Goal: Task Accomplishment & Management: Manage account settings

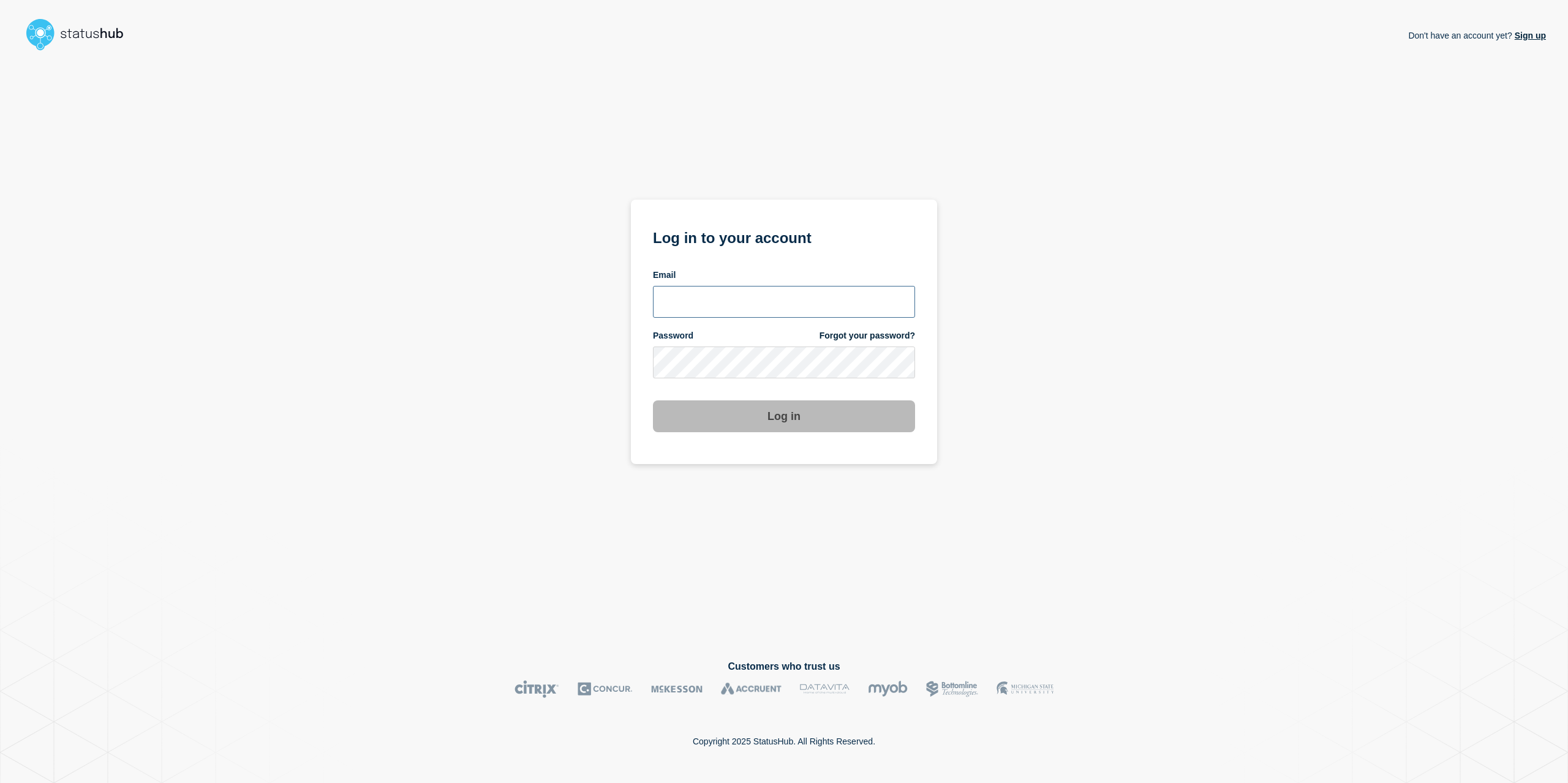
click at [672, 292] on input "email input" at bounding box center [784, 301] width 262 height 32
click at [0, 782] on com-1password-button at bounding box center [0, 783] width 0 height 0
drag, startPoint x: 695, startPoint y: 307, endPoint x: 695, endPoint y: 314, distance: 7.0
click at [695, 310] on input "email input" at bounding box center [784, 301] width 262 height 32
type input "[EMAIL_ADDRESS][PERSON_NAME][DOMAIN_NAME]"
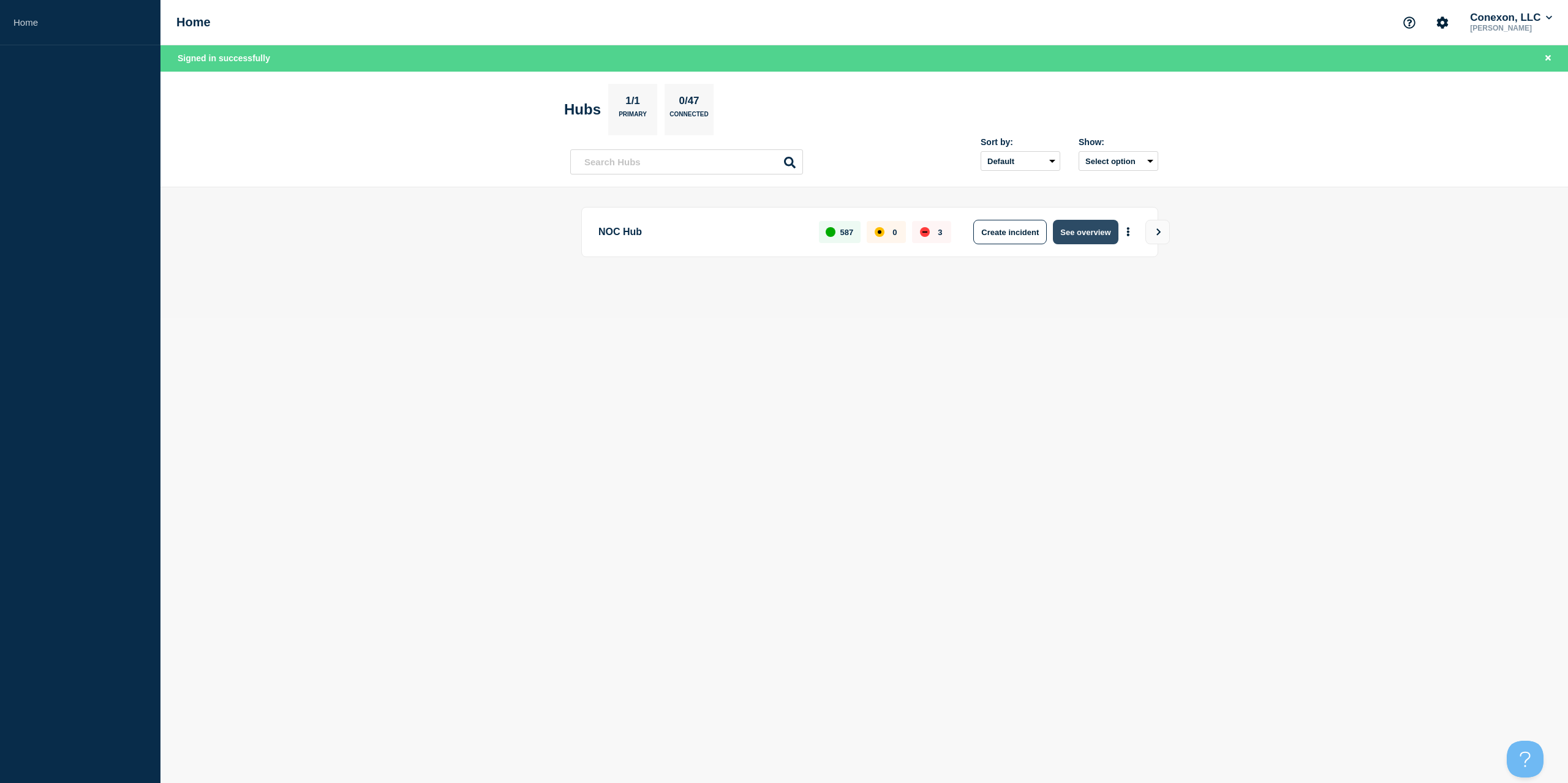
click at [1067, 242] on button "See overview" at bounding box center [1085, 232] width 65 height 25
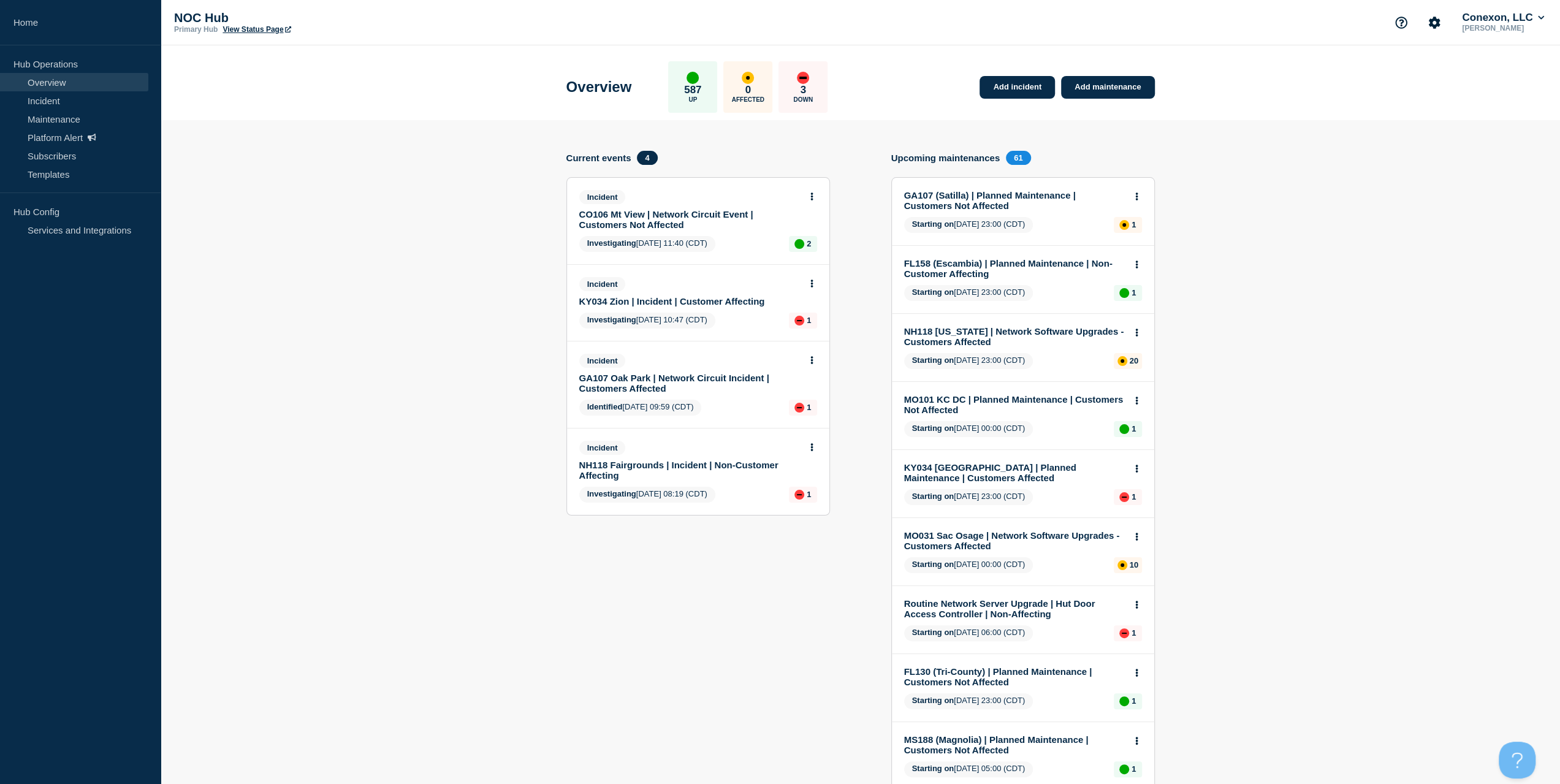
click at [727, 302] on link "KY034 Zion | Incident | Customer Affecting" at bounding box center [689, 301] width 221 height 10
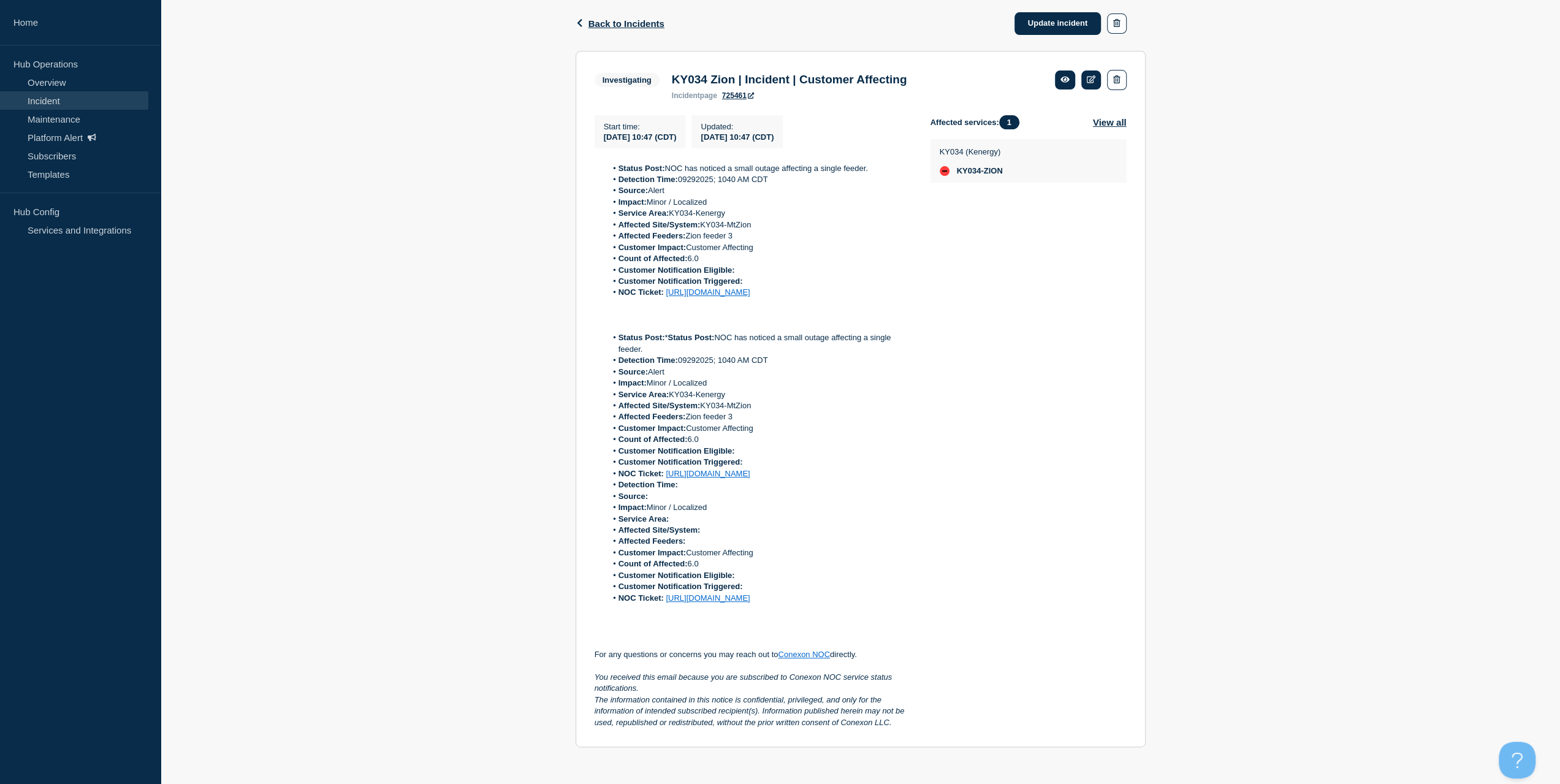
scroll to position [232, 0]
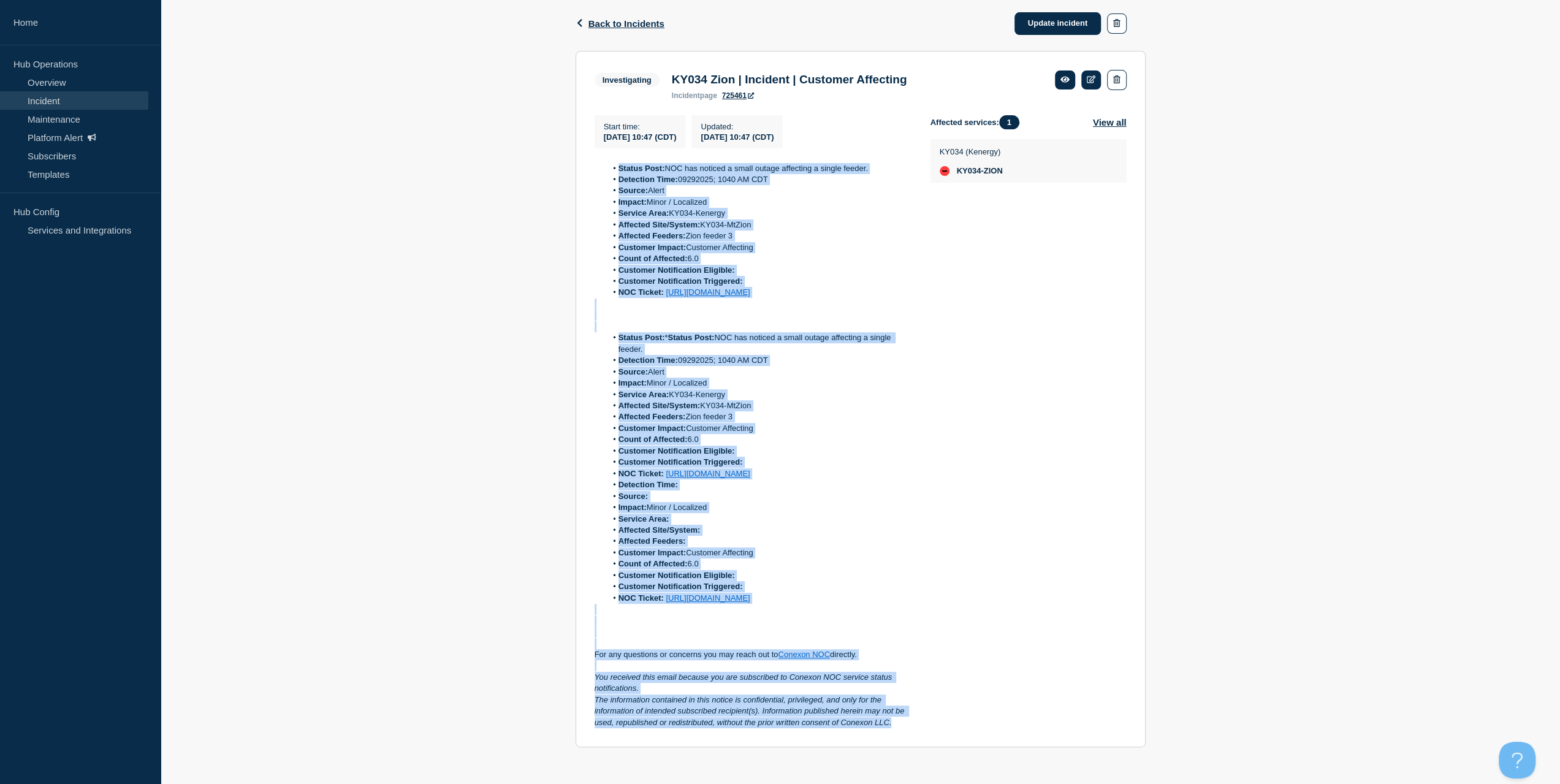
drag, startPoint x: 897, startPoint y: 726, endPoint x: 604, endPoint y: 133, distance: 661.4
click at [604, 163] on div "Status Post: NOC has noticed a small outage affecting a single feeder. Detectio…" at bounding box center [752, 446] width 316 height 566
copy div "Status Post: NOC has noticed a small outage affecting a single feeder. Detectio…"
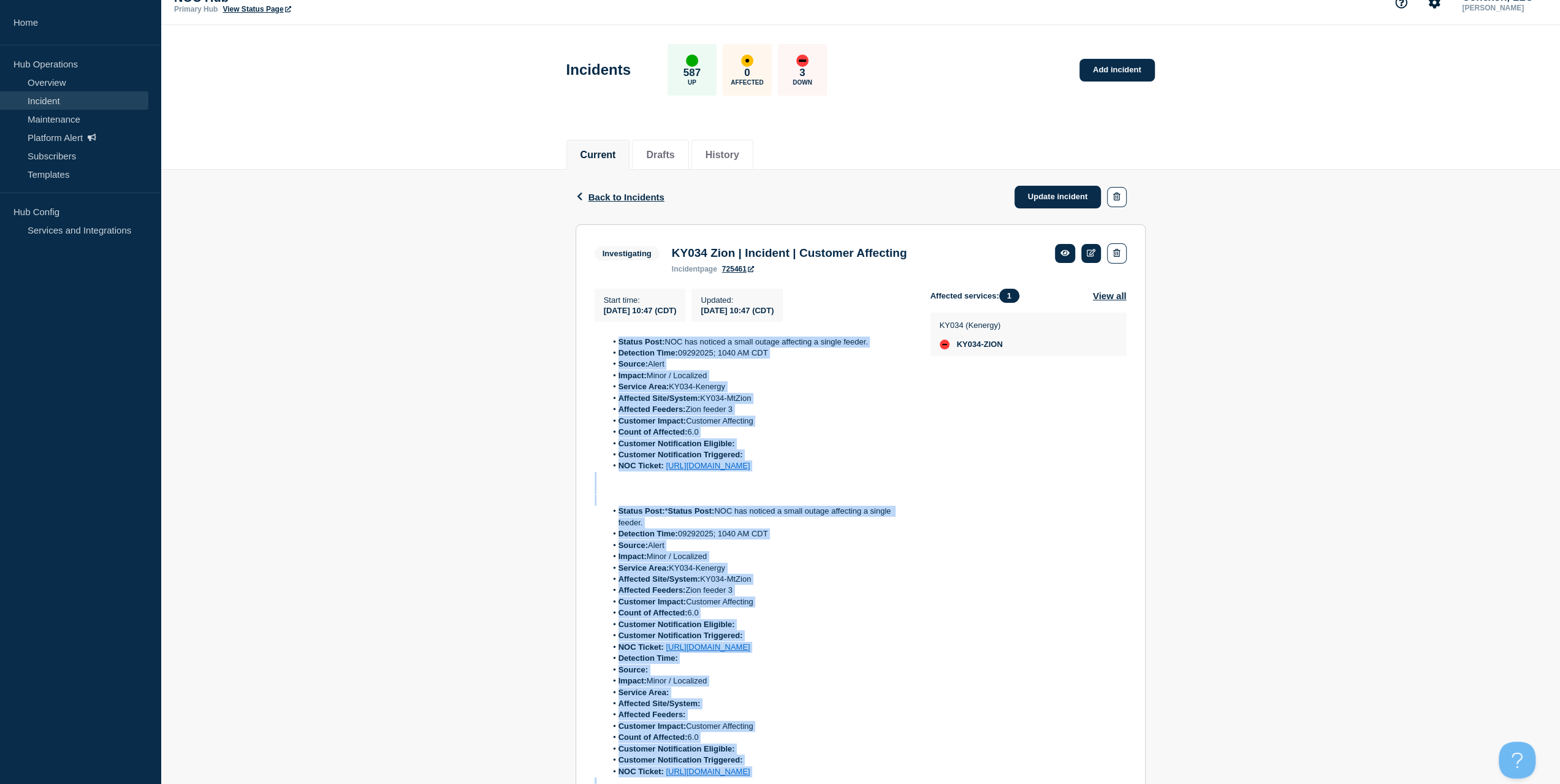
scroll to position [0, 0]
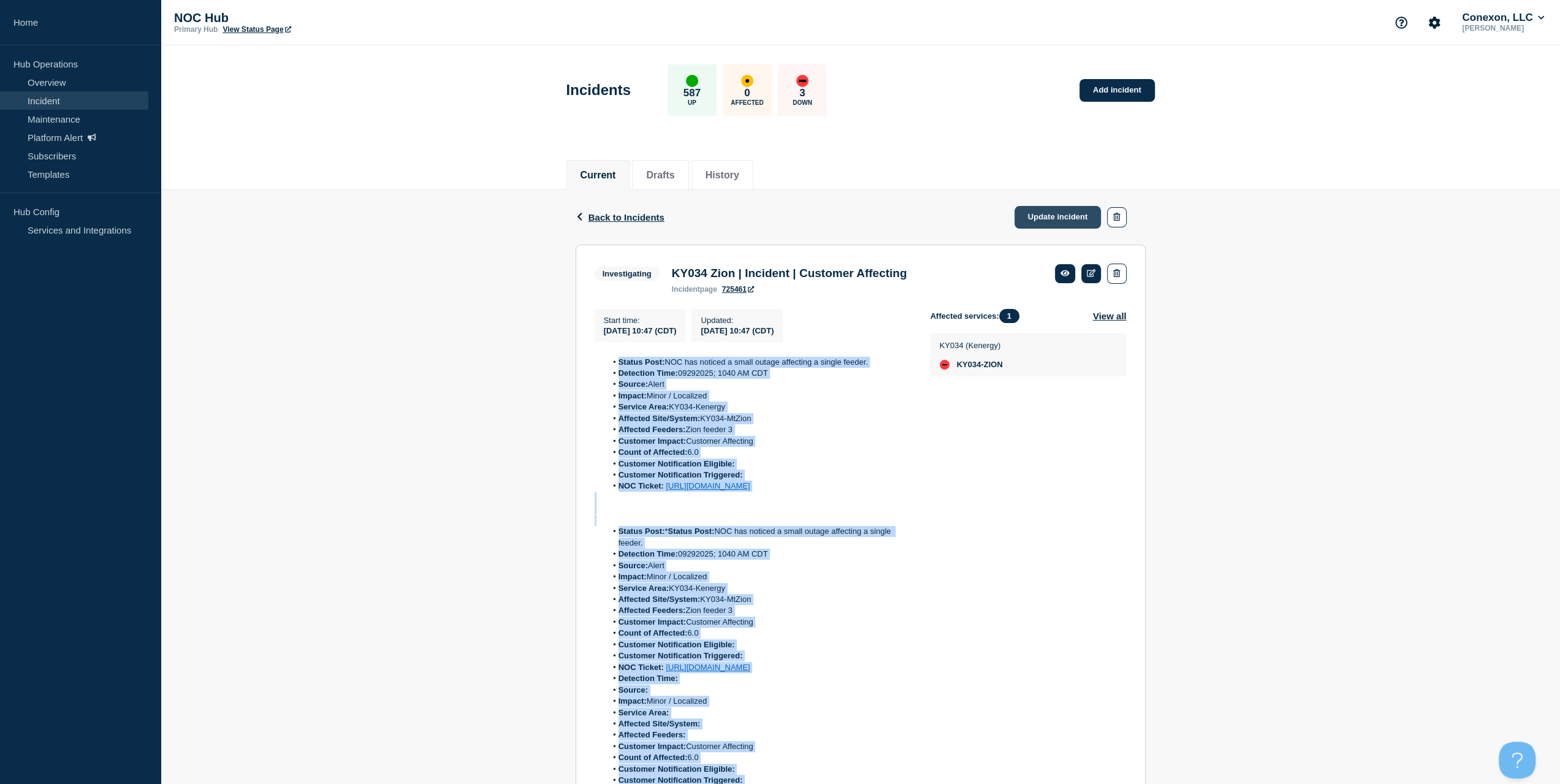
click at [1056, 224] on link "Update incident" at bounding box center [1058, 217] width 87 height 23
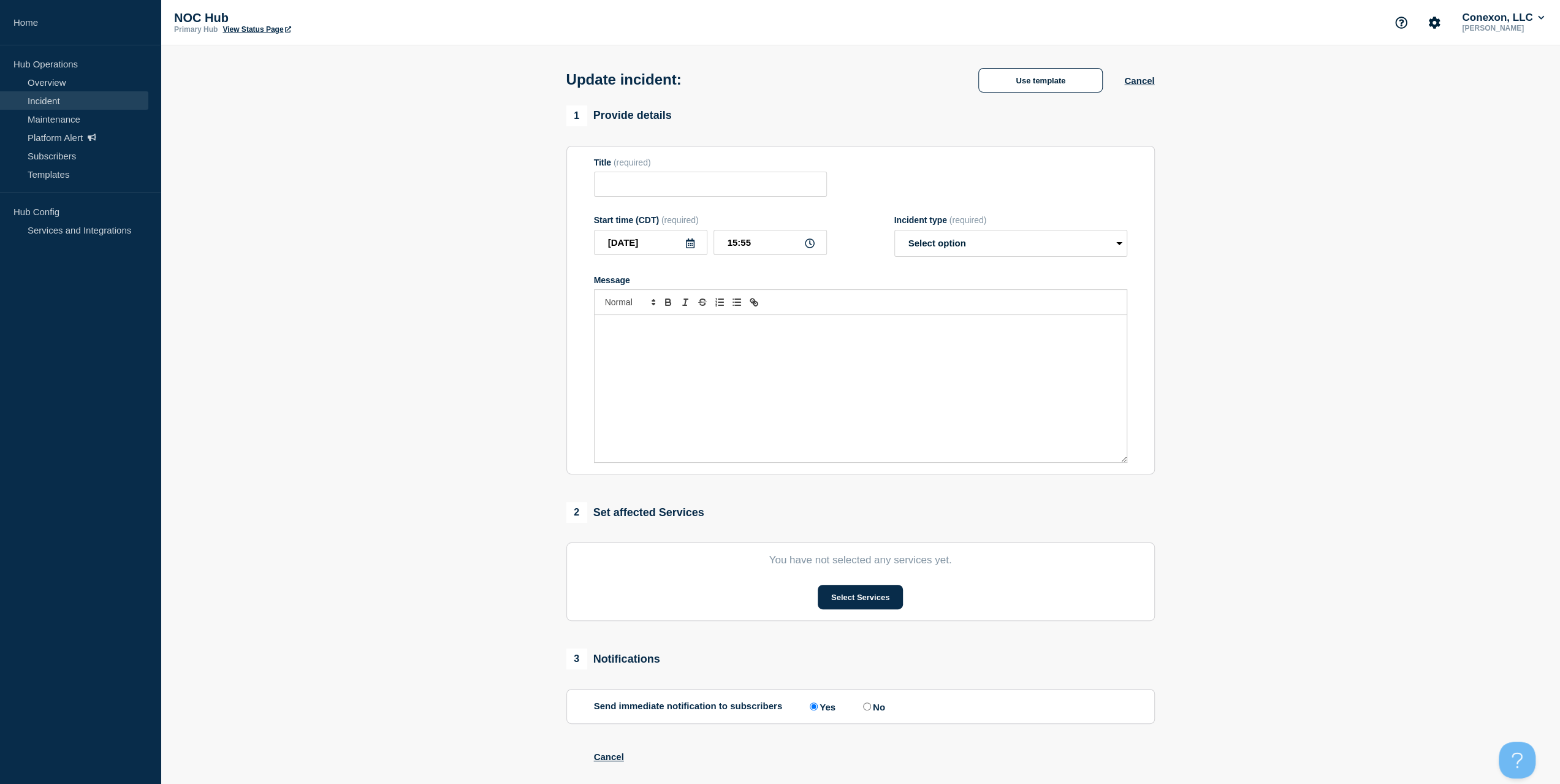
type input "KY034 Zion | Incident | Customer Affecting"
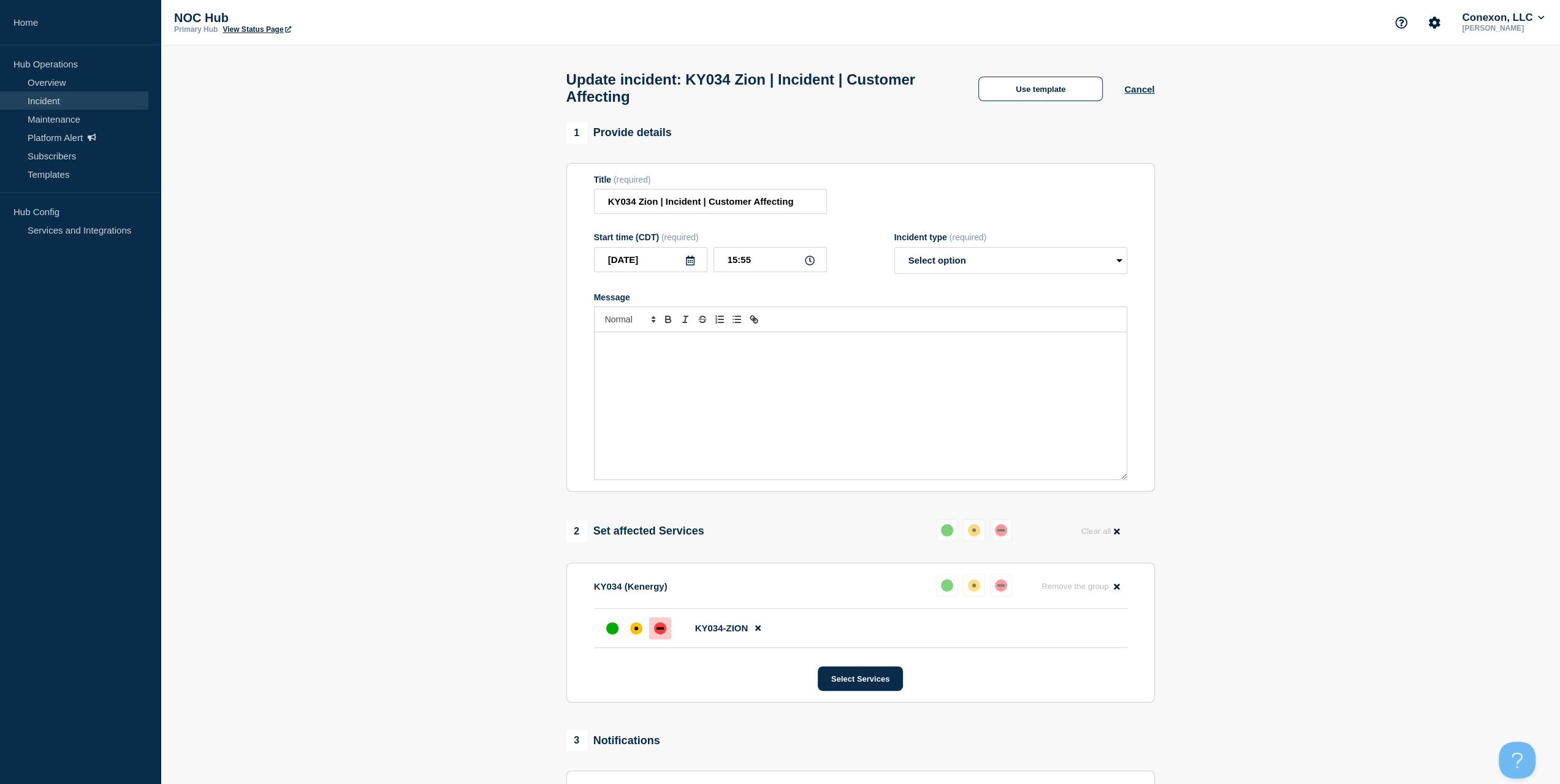
click at [782, 389] on div "Message" at bounding box center [861, 406] width 532 height 147
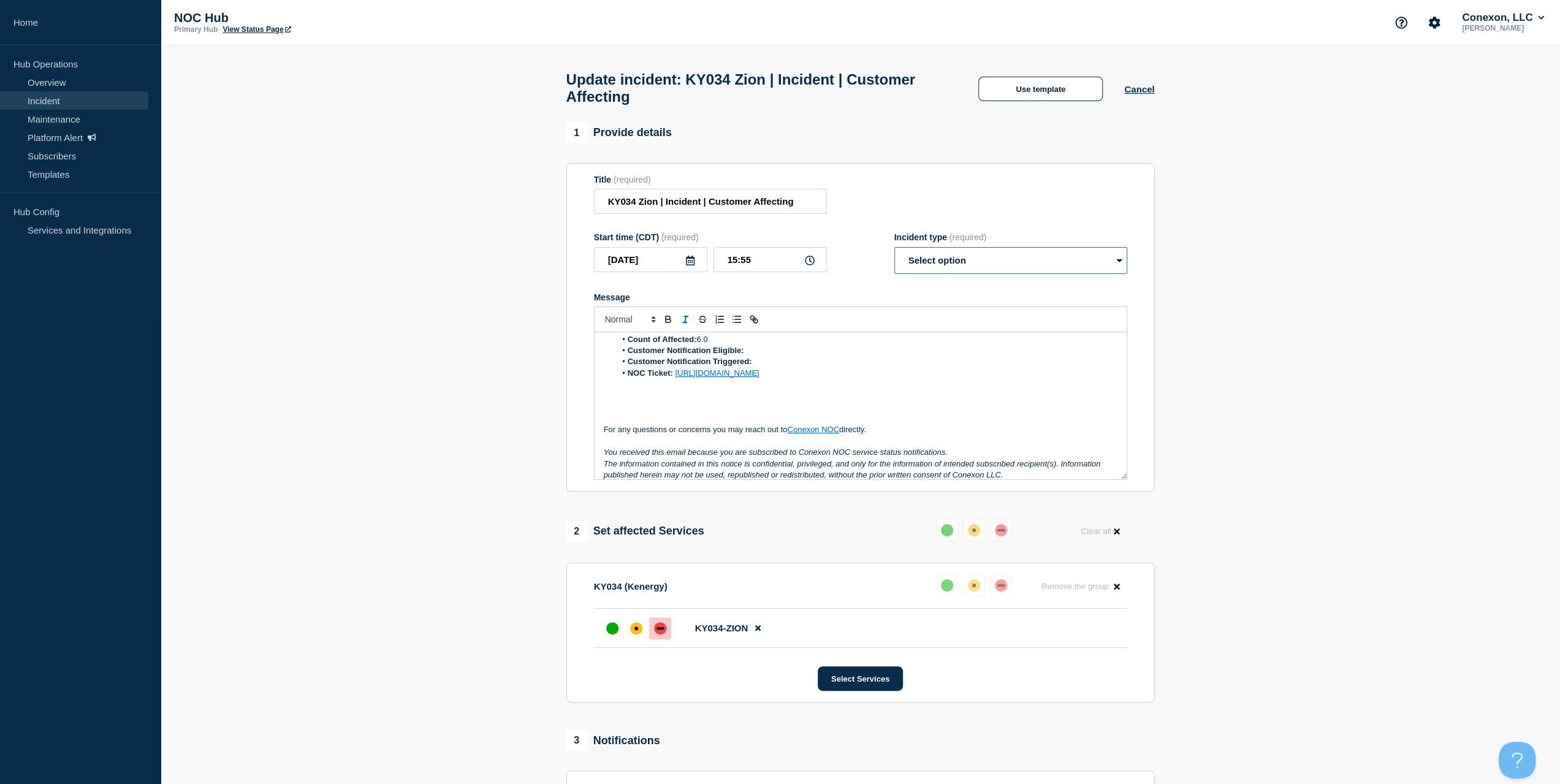
drag, startPoint x: 958, startPoint y: 266, endPoint x: 952, endPoint y: 275, distance: 10.8
click at [958, 266] on select "Select option Investigating Identified Monitoring Resolved" at bounding box center [1011, 261] width 233 height 27
select select "resolved"
click at [895, 253] on select "Select option Investigating Identified Monitoring Resolved" at bounding box center [1011, 261] width 233 height 27
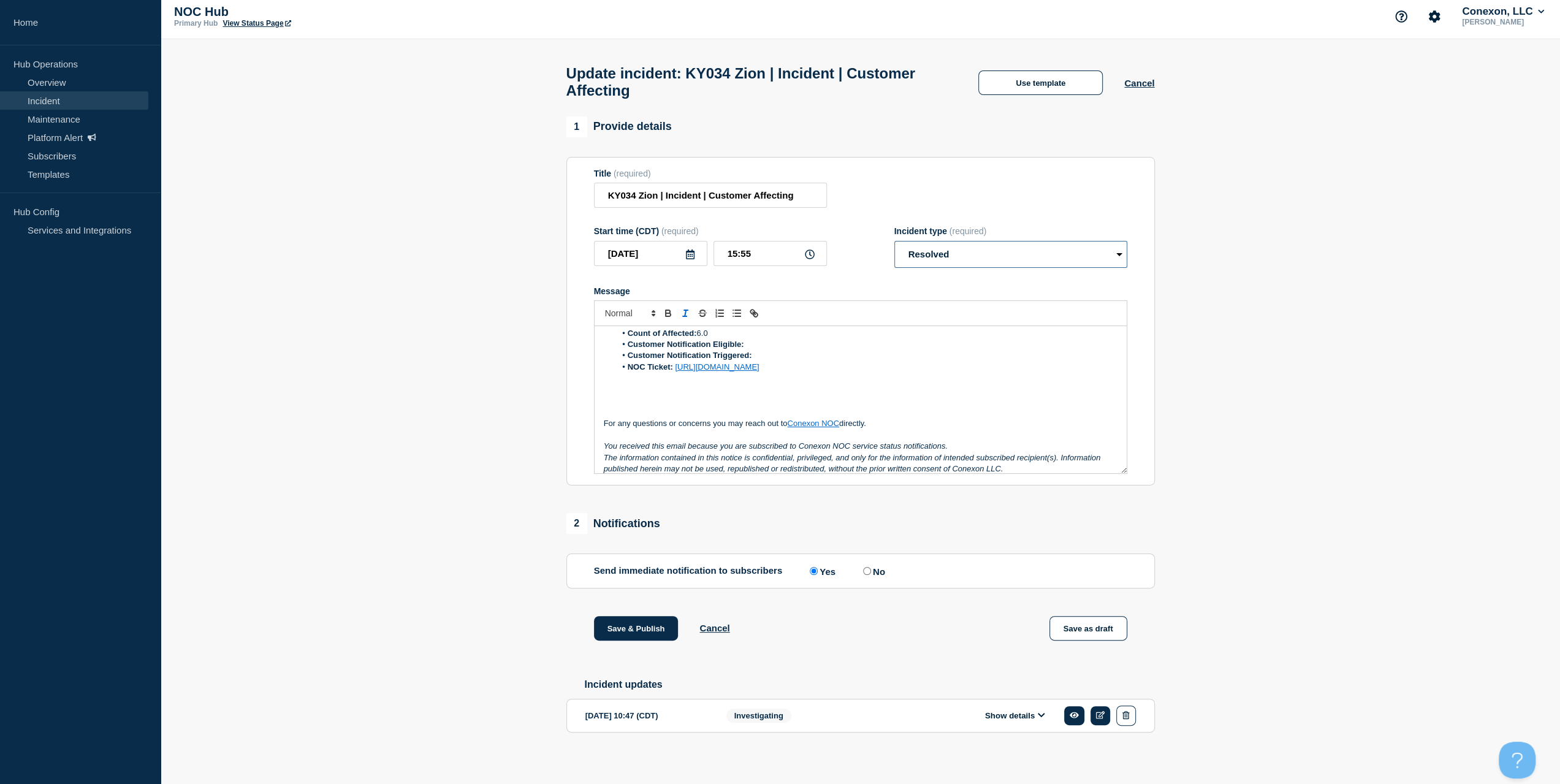
scroll to position [19, 0]
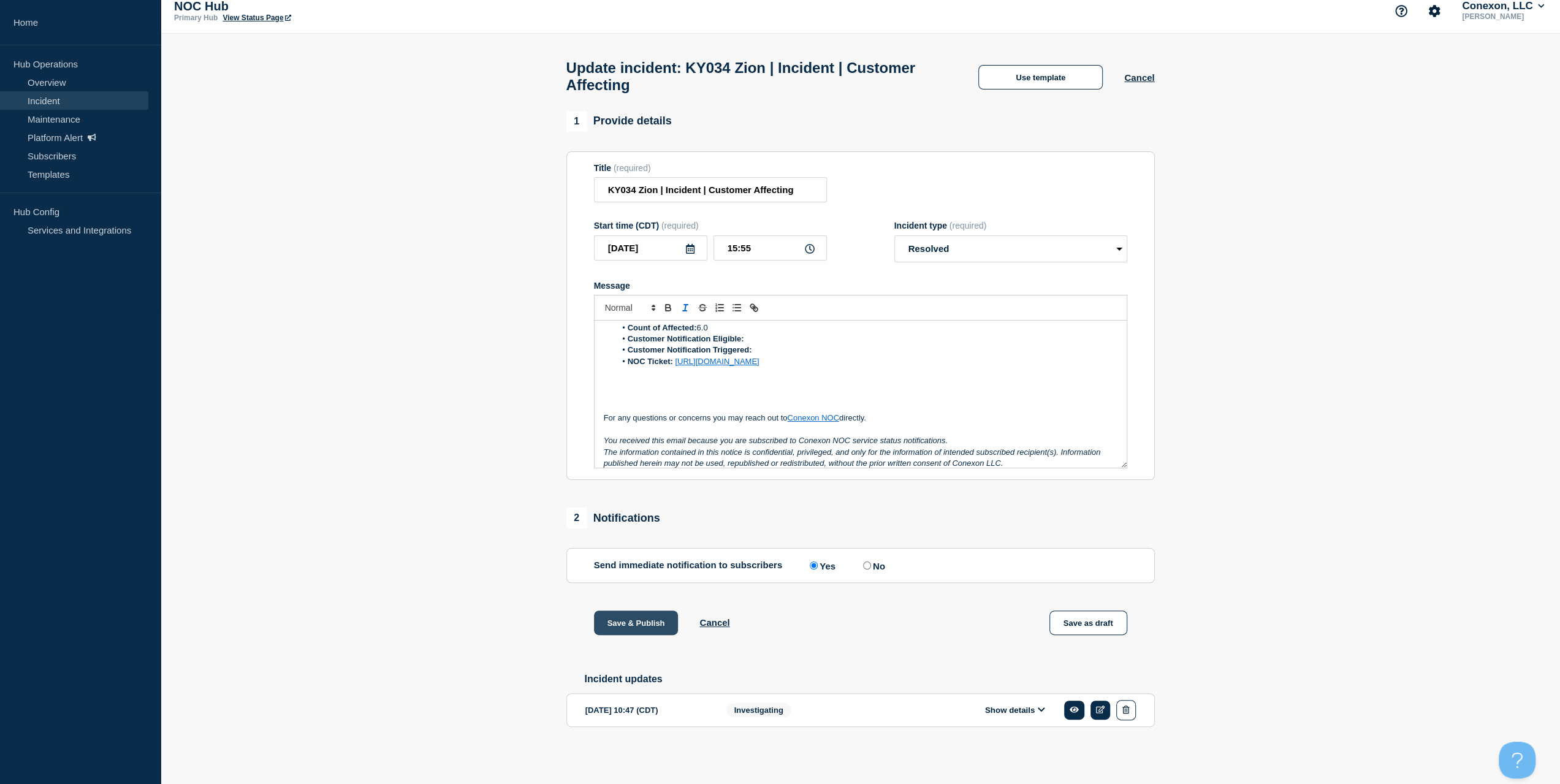
click at [640, 611] on button "Save & Publish" at bounding box center [636, 623] width 84 height 25
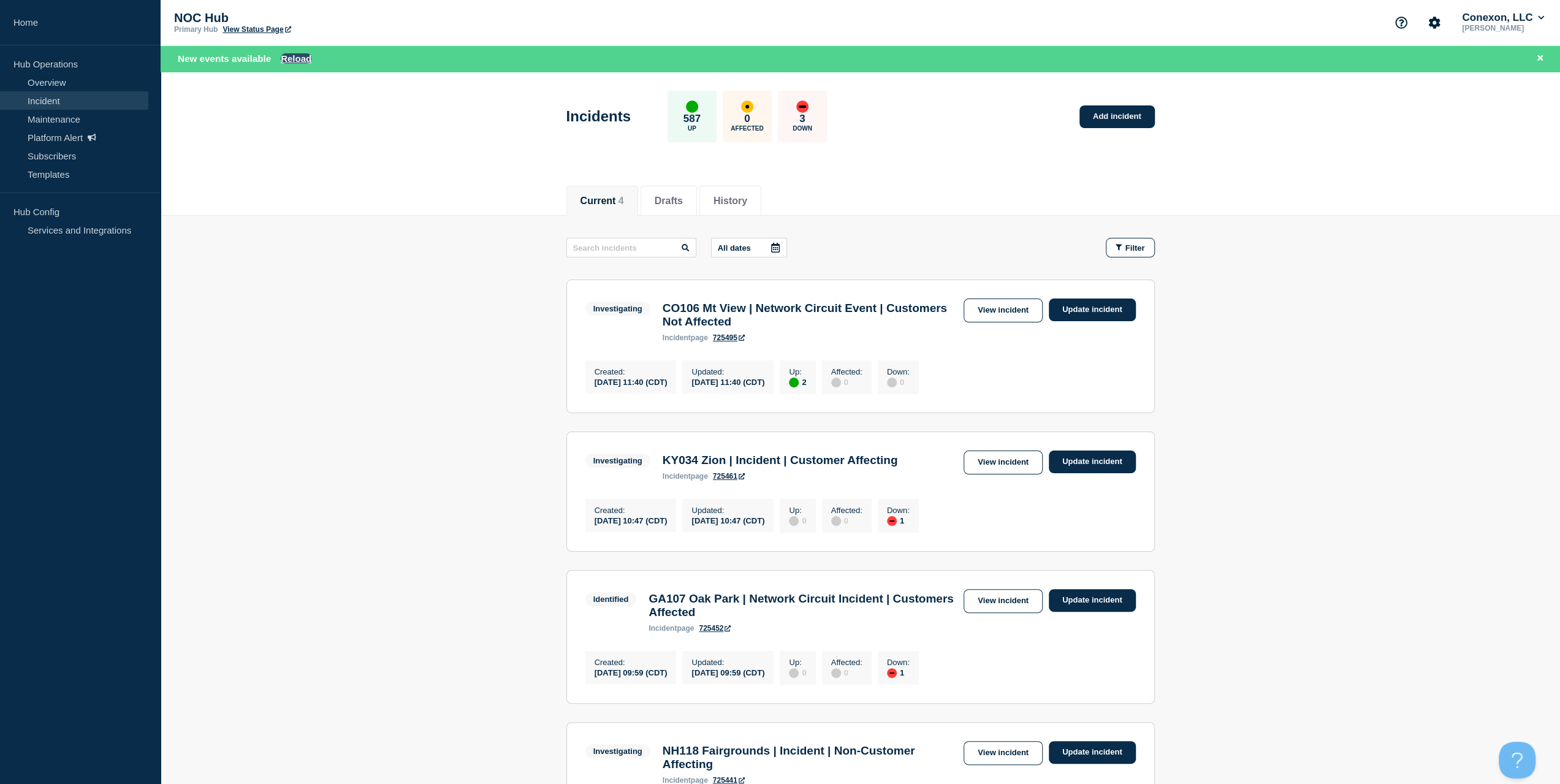
click at [286, 56] on button "Reload" at bounding box center [296, 58] width 31 height 10
